Goal: Task Accomplishment & Management: Manage account settings

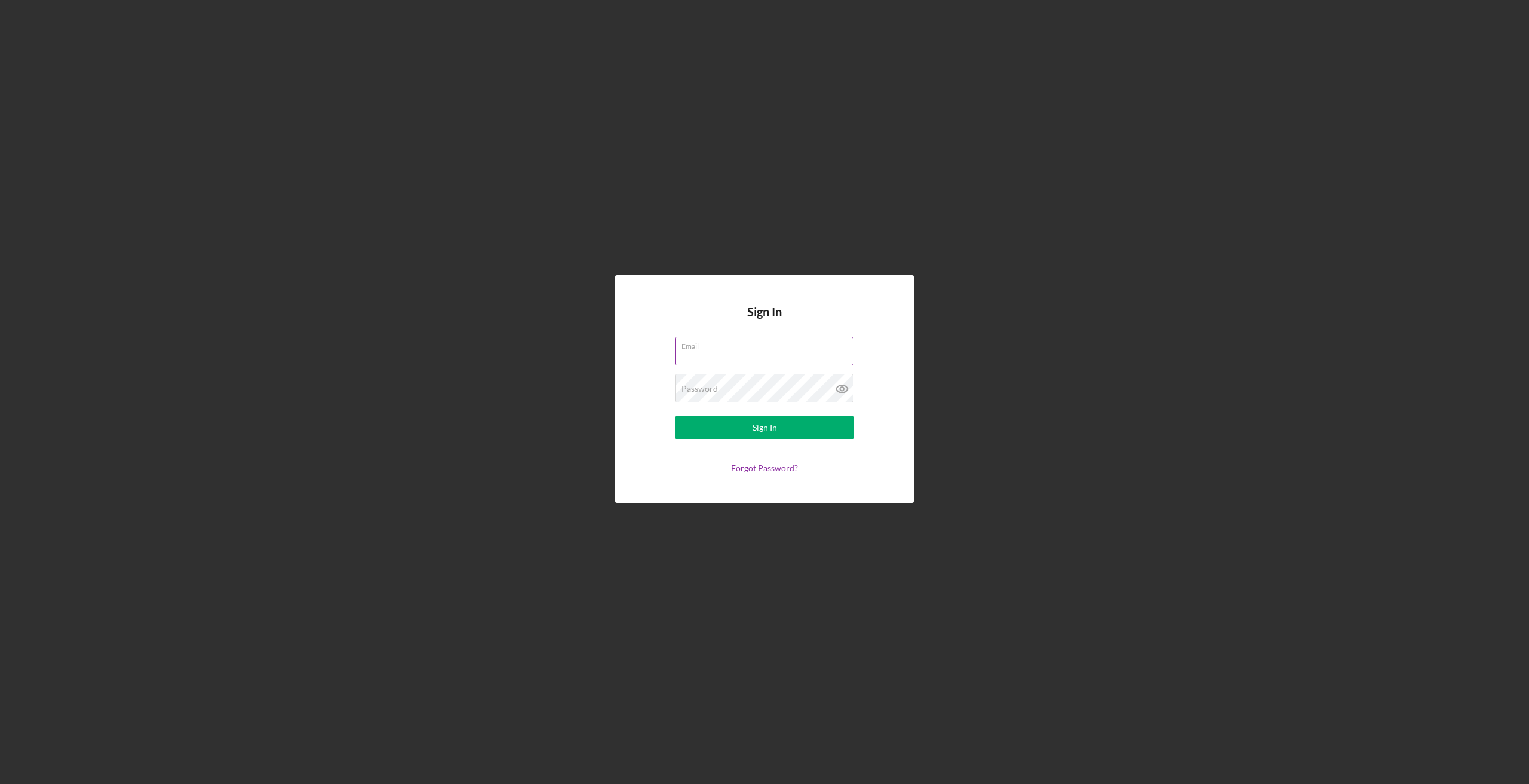
click at [764, 359] on input "Email" at bounding box center [764, 351] width 179 height 29
click at [717, 355] on input "[EMAIL_ADDRESS][DOMAIN_NAME]" at bounding box center [764, 351] width 179 height 29
type input "[EMAIL_ADDRESS][DOMAIN_NAME]"
click at [849, 389] on icon at bounding box center [842, 389] width 30 height 30
click at [821, 431] on button "Sign In" at bounding box center [764, 428] width 179 height 24
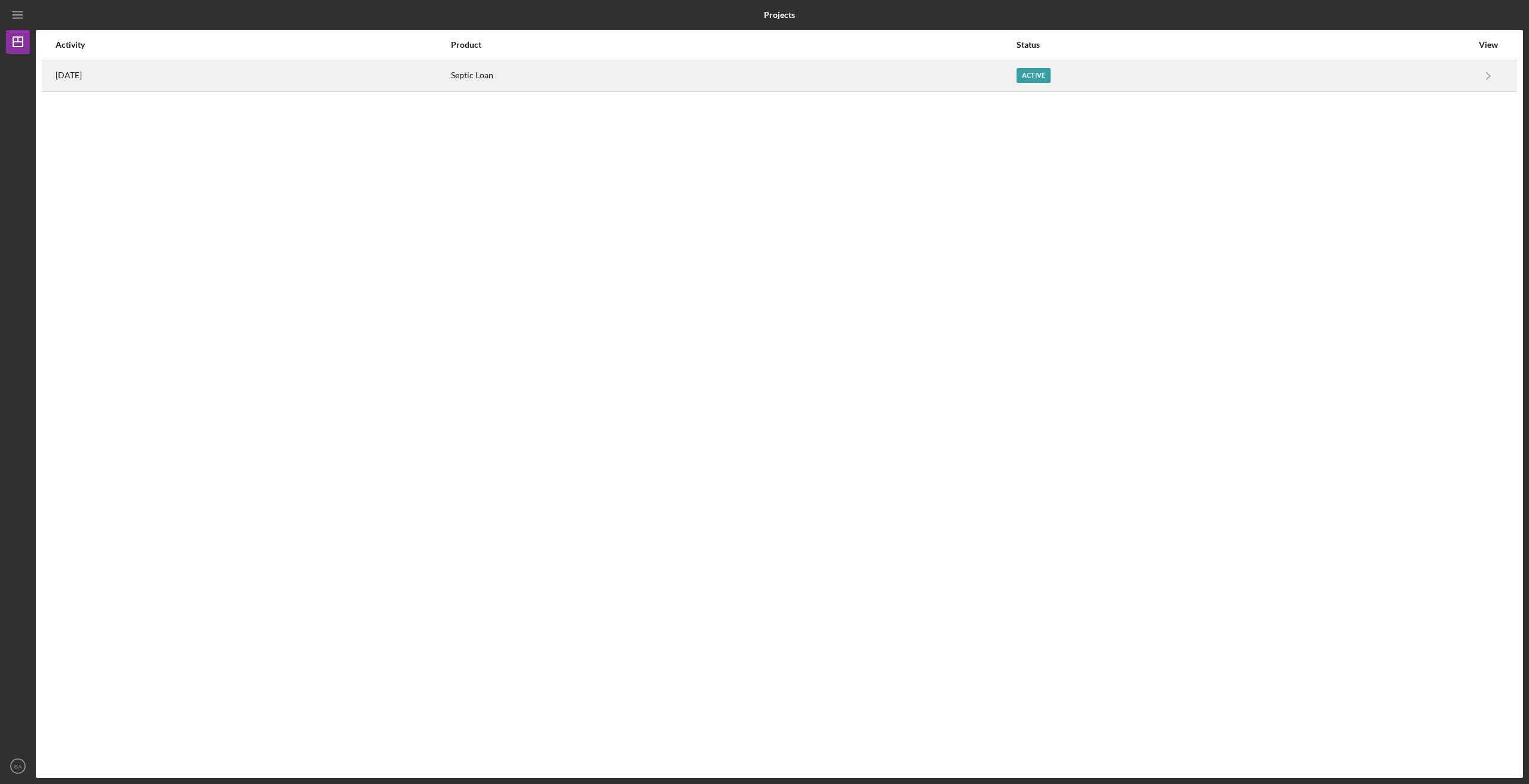
click at [263, 84] on div "[DATE]" at bounding box center [253, 76] width 394 height 30
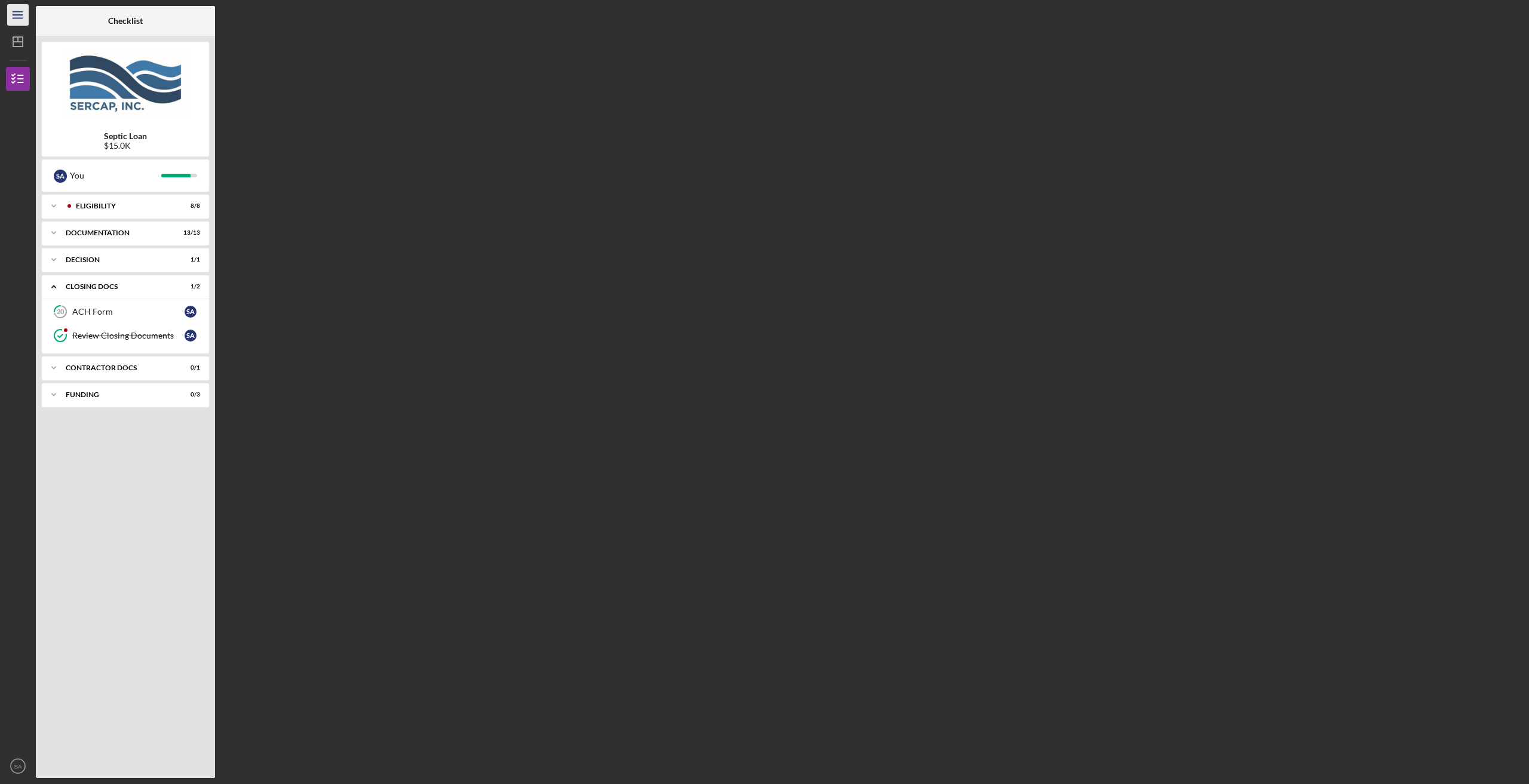
click at [23, 20] on icon "Icon/Menu" at bounding box center [18, 15] width 27 height 27
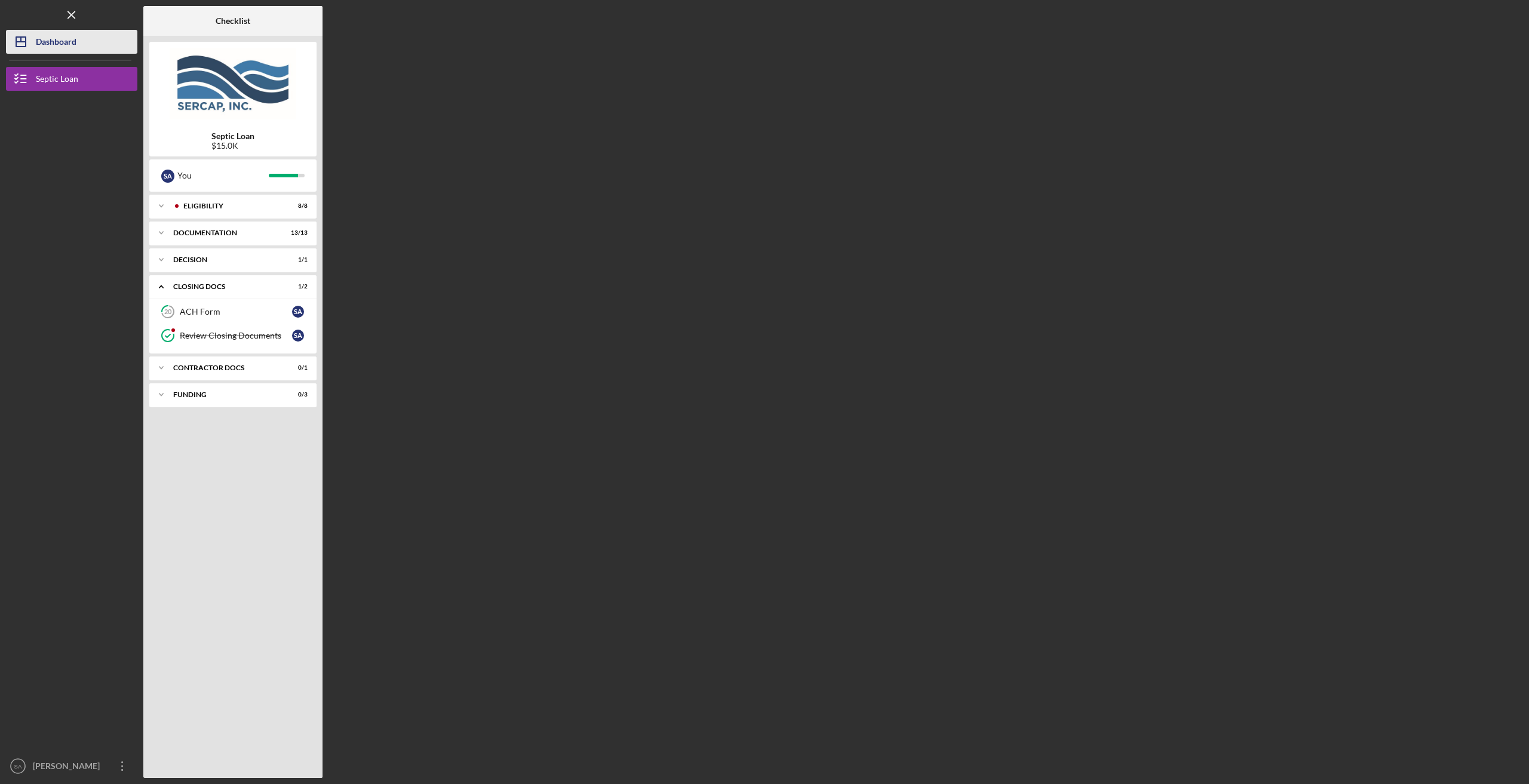
click at [34, 33] on icon "Icon/Dashboard" at bounding box center [21, 42] width 30 height 30
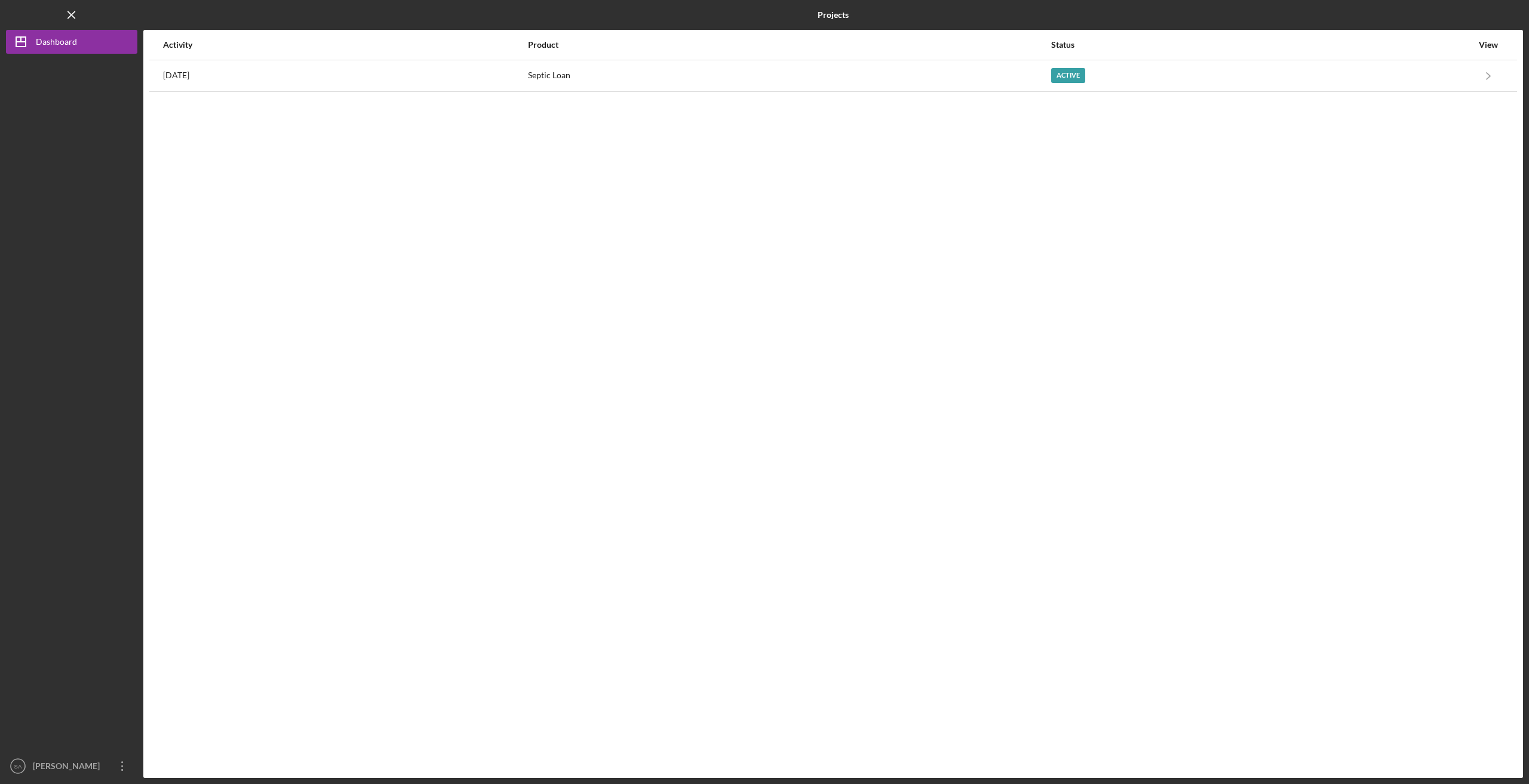
click at [1491, 43] on div "View" at bounding box center [1488, 45] width 30 height 10
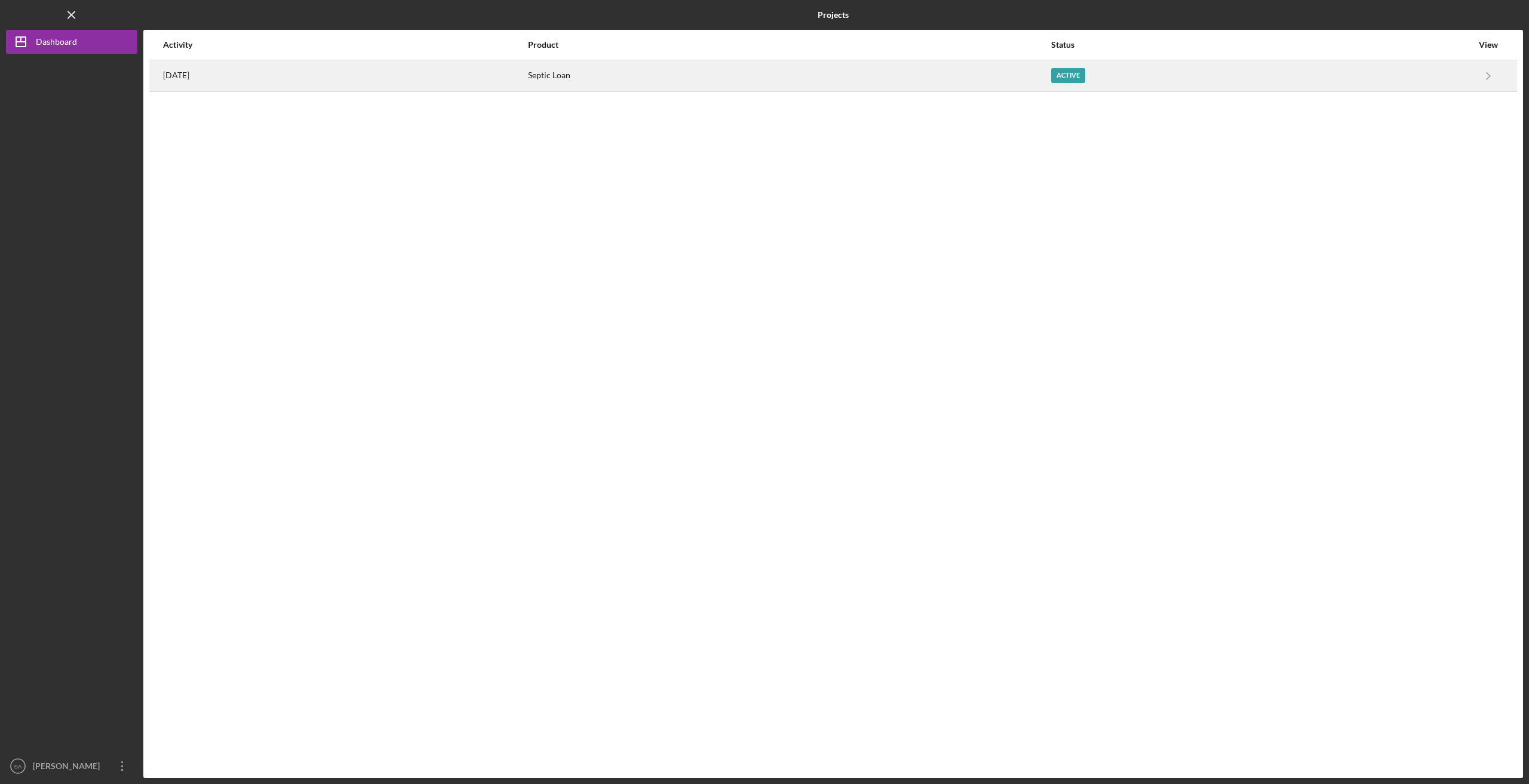
click at [1049, 70] on div "Septic Loan" at bounding box center [788, 76] width 521 height 30
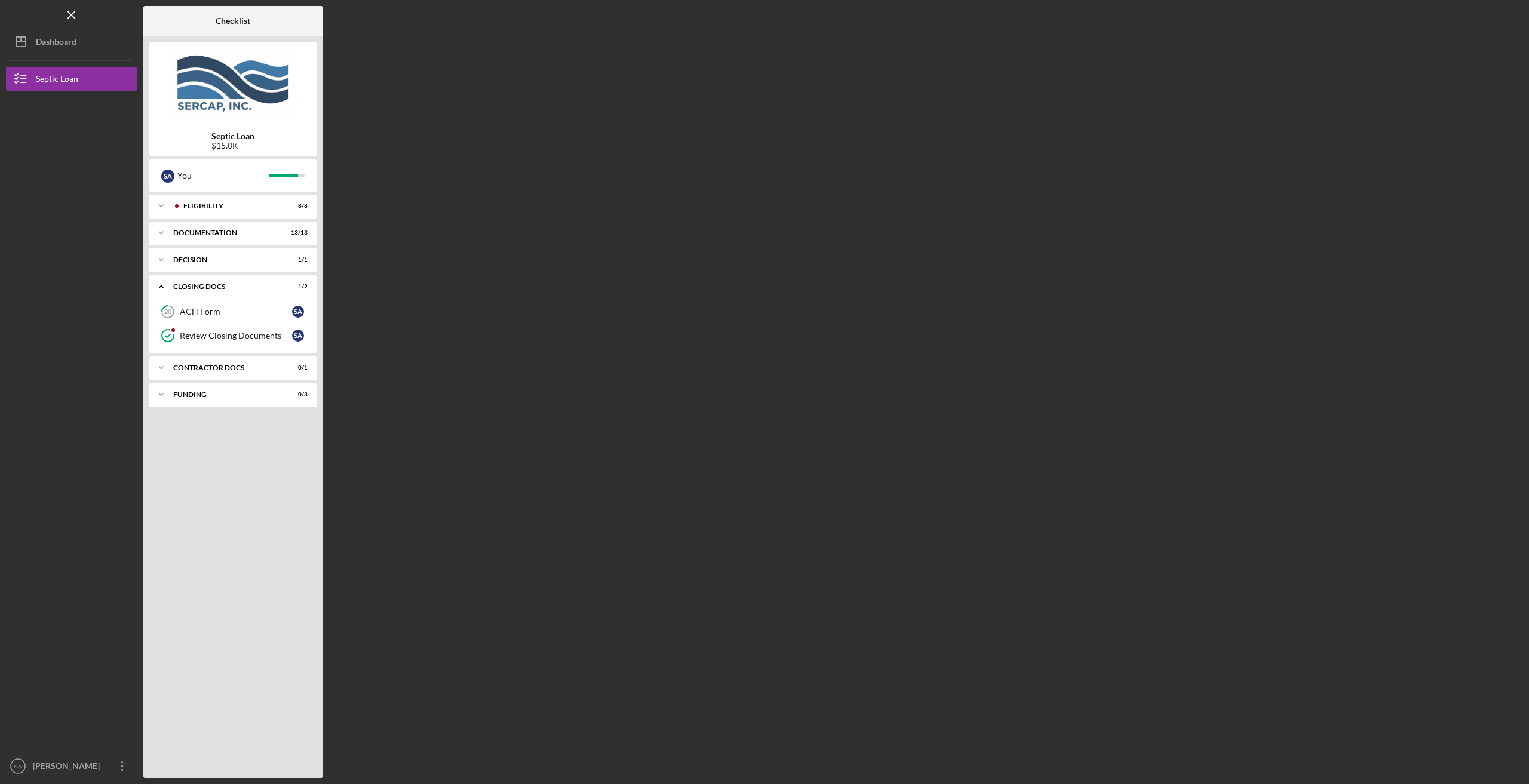
click at [214, 143] on div "$15.0K" at bounding box center [233, 146] width 43 height 10
click at [77, 20] on icon "Icon/Menu Close" at bounding box center [72, 15] width 27 height 27
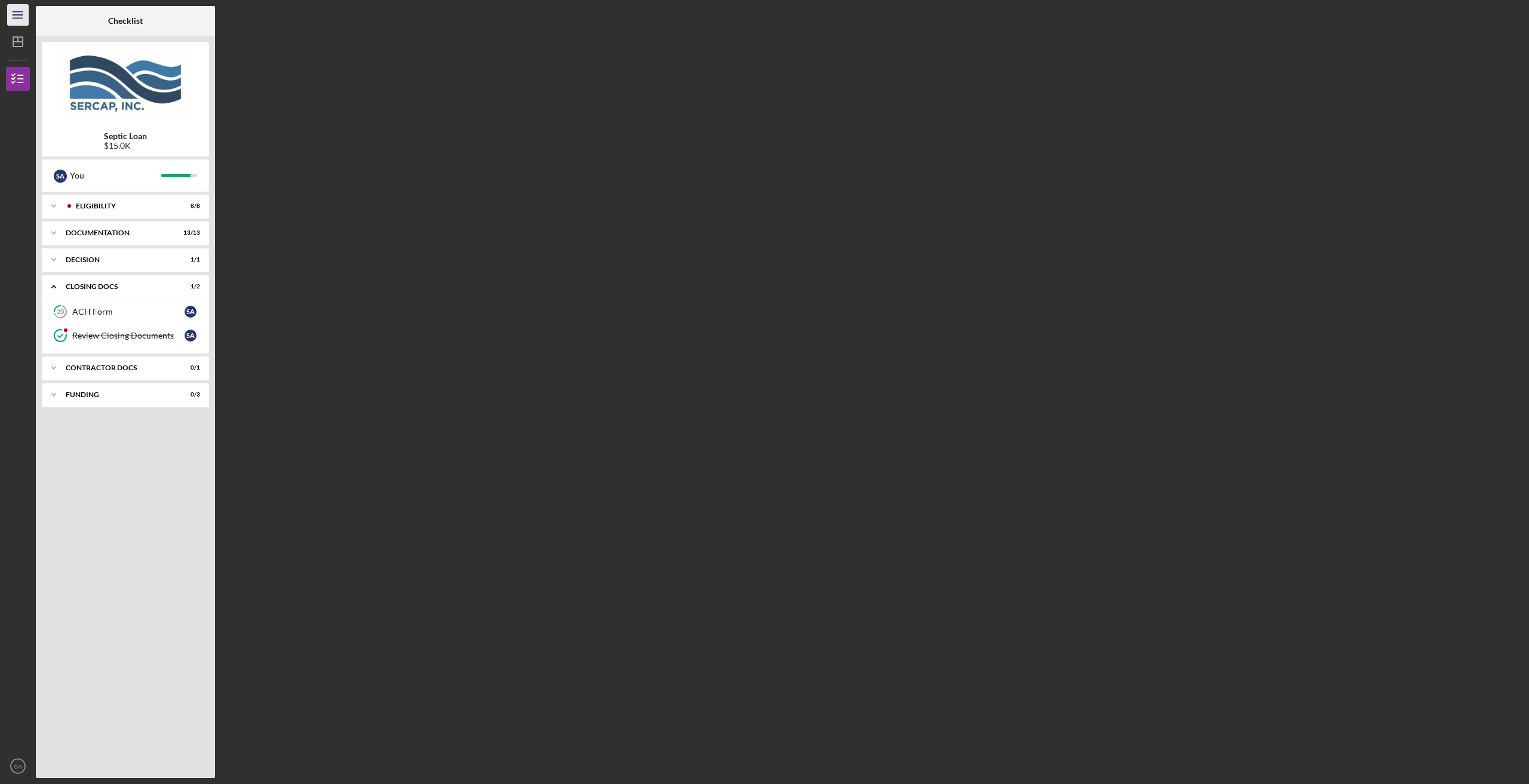
click at [20, 10] on icon "Icon/Menu" at bounding box center [18, 15] width 27 height 27
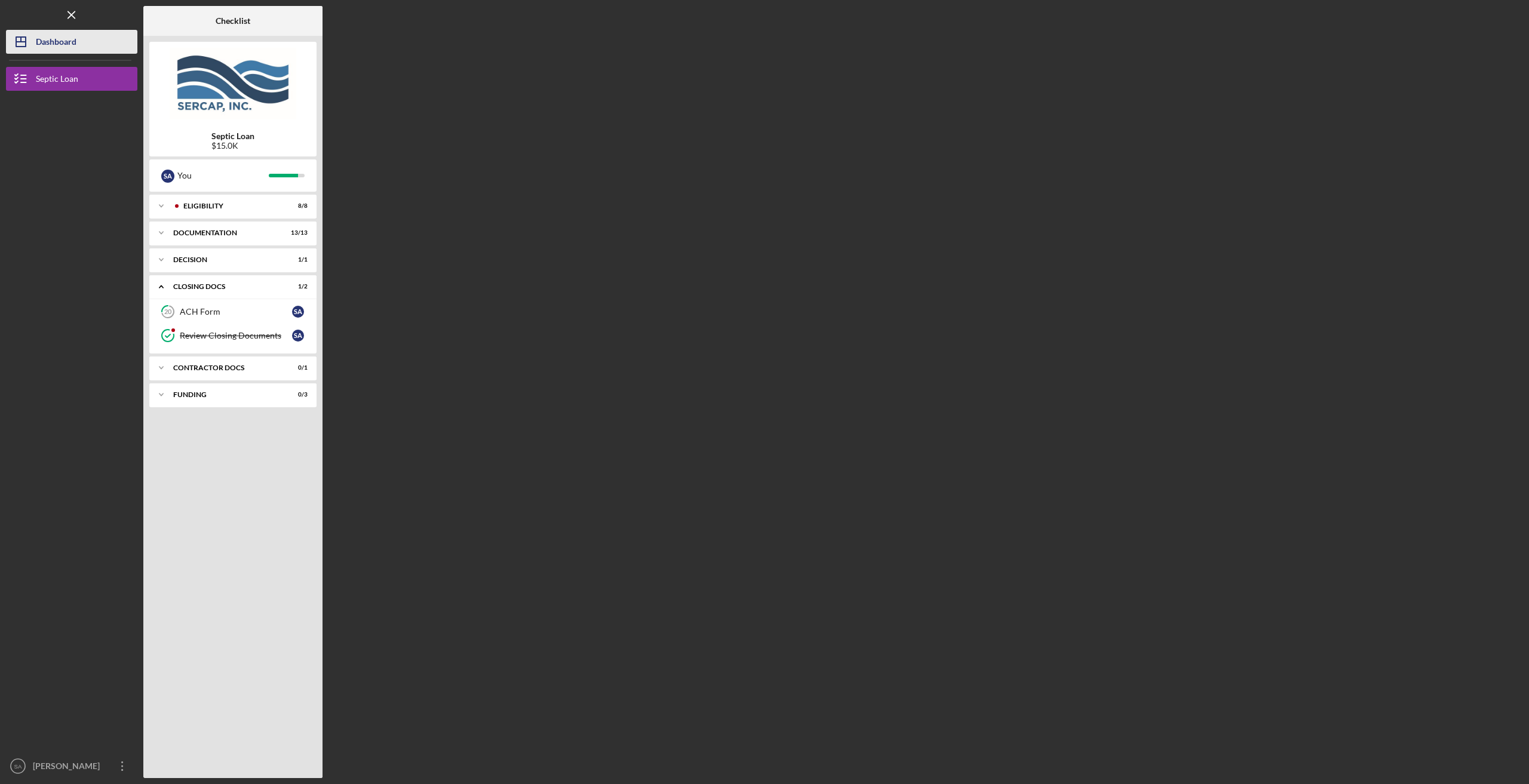
click at [73, 48] on div "Dashboard" at bounding box center [56, 43] width 41 height 27
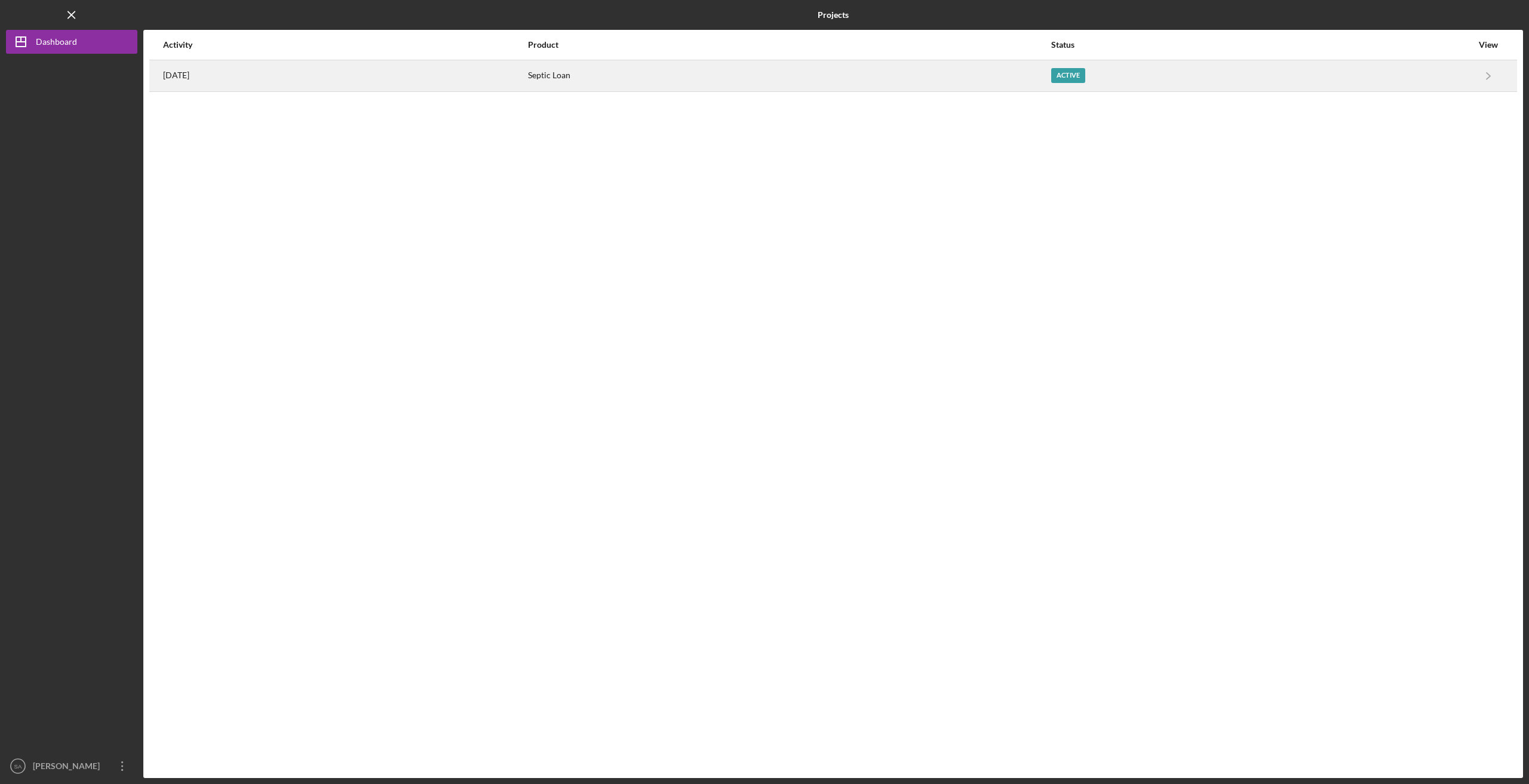
click at [1198, 88] on div "Active" at bounding box center [1261, 76] width 421 height 30
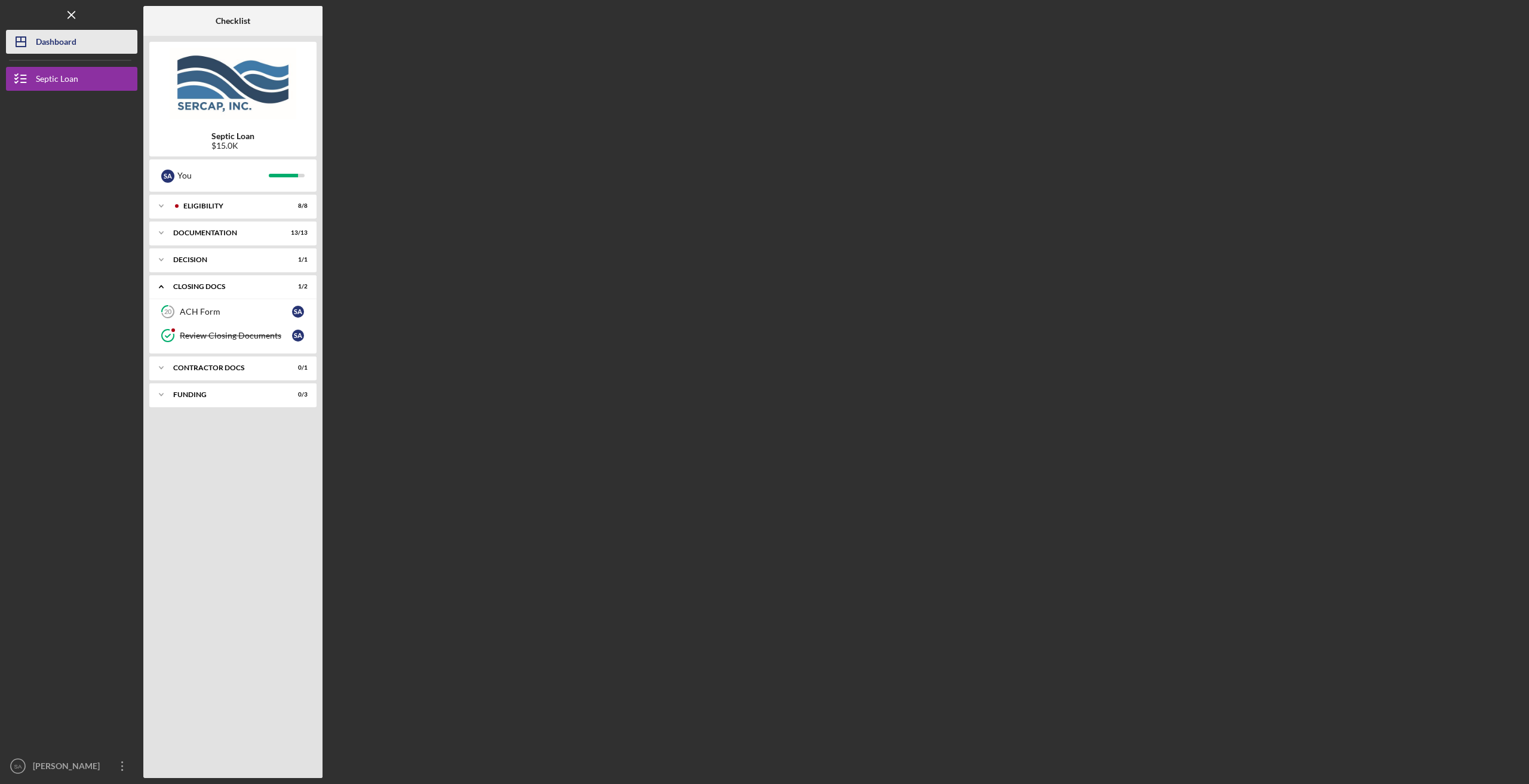
click at [59, 31] on div "Dashboard" at bounding box center [56, 43] width 41 height 27
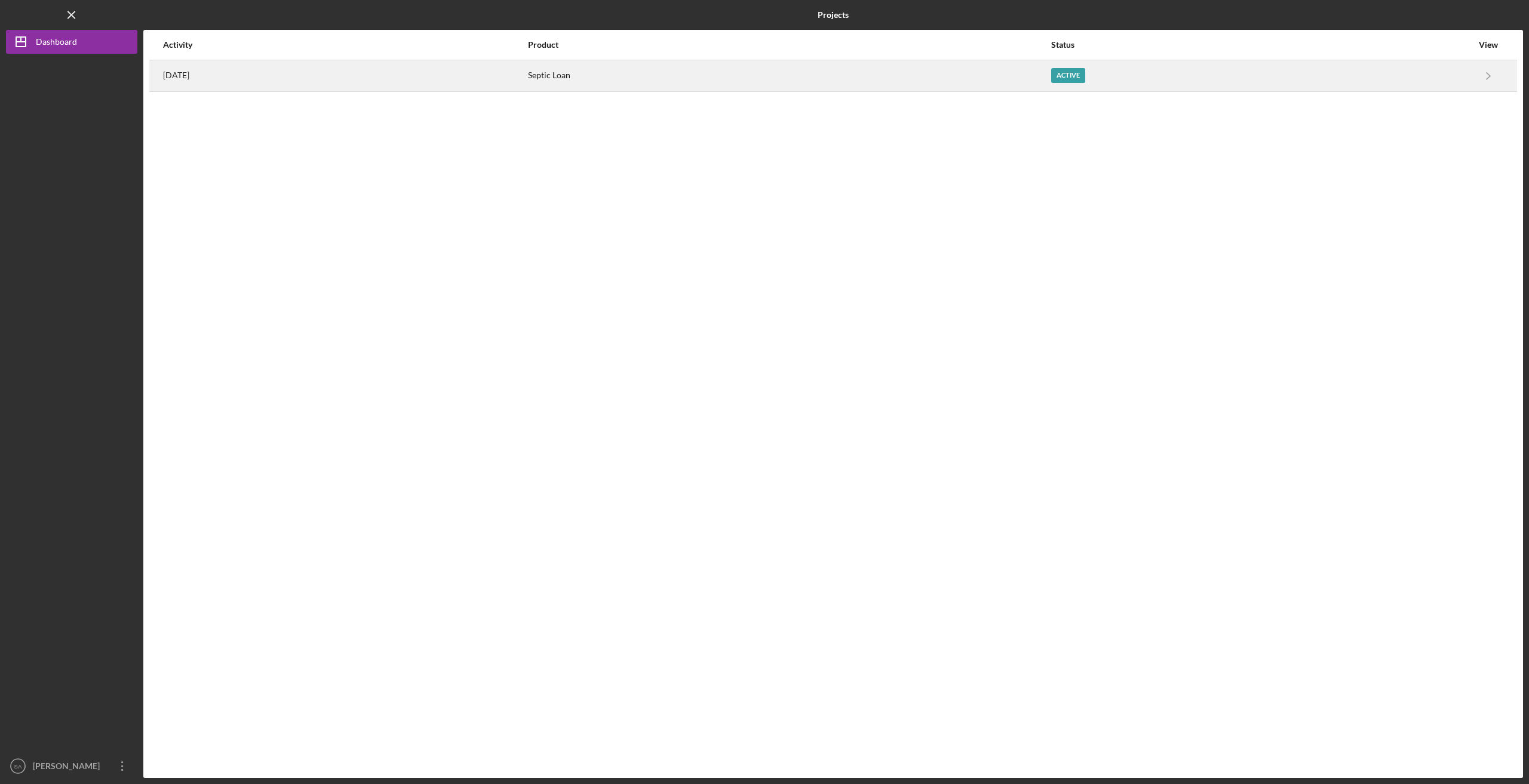
click at [226, 76] on div "[DATE]" at bounding box center [345, 76] width 364 height 30
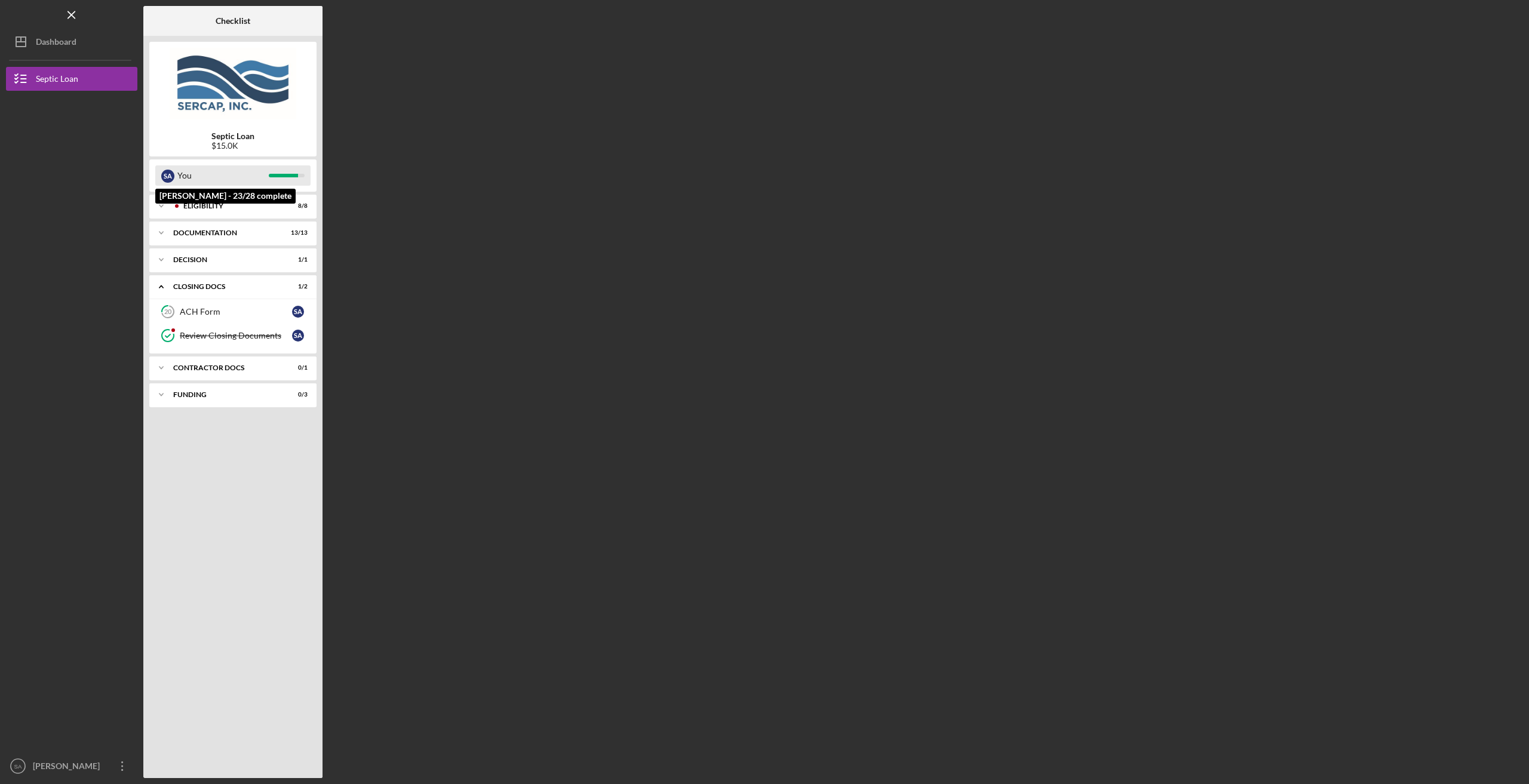
click at [247, 174] on div "You" at bounding box center [223, 176] width 91 height 20
click at [228, 399] on div "Icon/Expander Funding 0 / 3" at bounding box center [233, 395] width 167 height 24
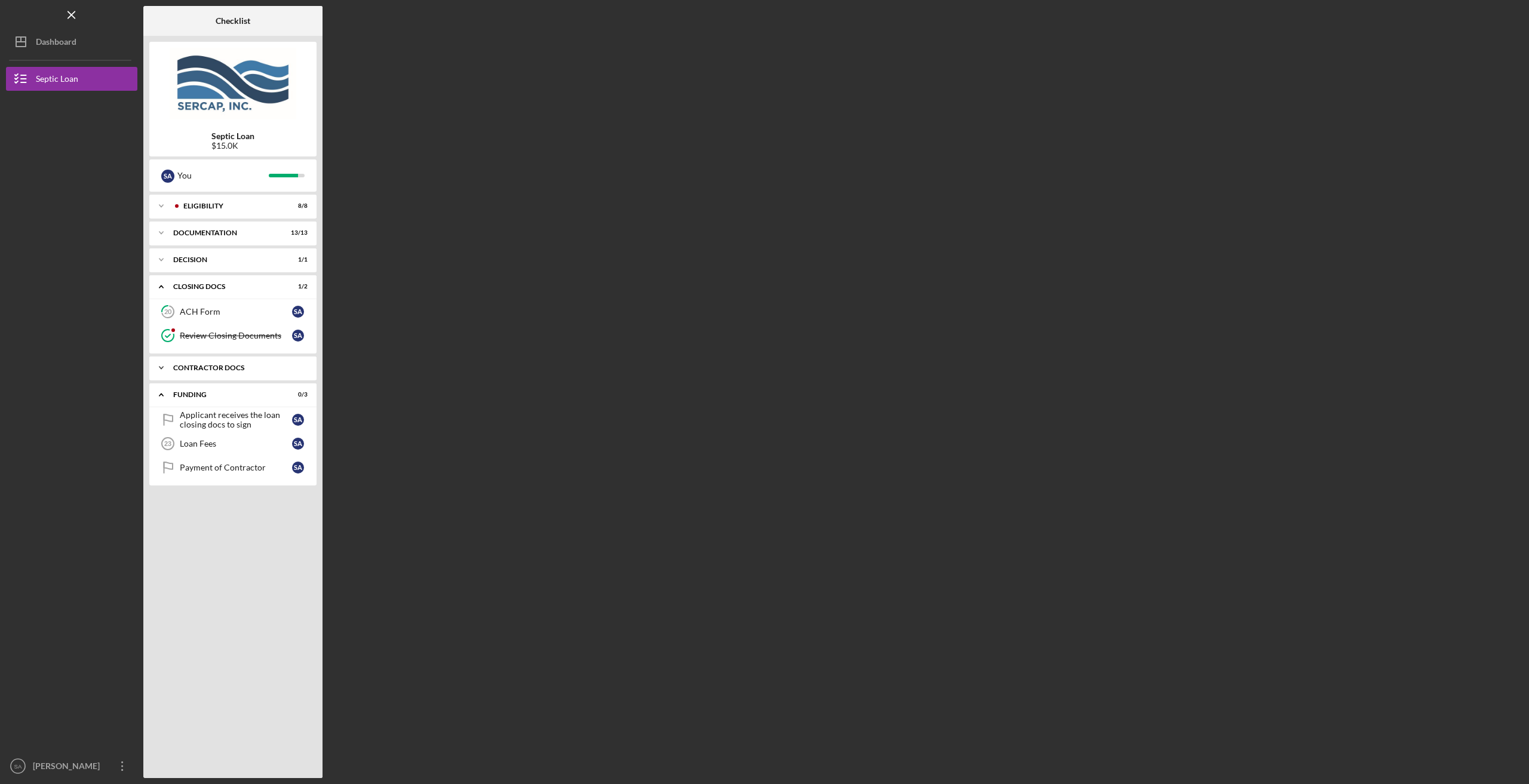
click at [236, 371] on div "Icon/Expander Contractor Docs 0 / 1" at bounding box center [233, 368] width 167 height 24
click at [75, 15] on icon "Icon/Menu Close" at bounding box center [72, 15] width 27 height 27
